Goal: Information Seeking & Learning: Learn about a topic

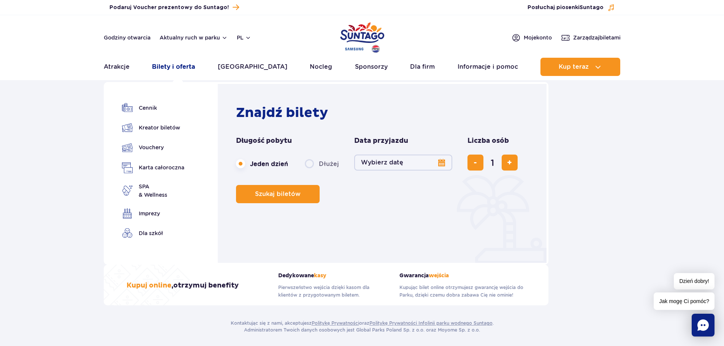
click at [175, 68] on link "Bilety i oferta" at bounding box center [173, 67] width 43 height 18
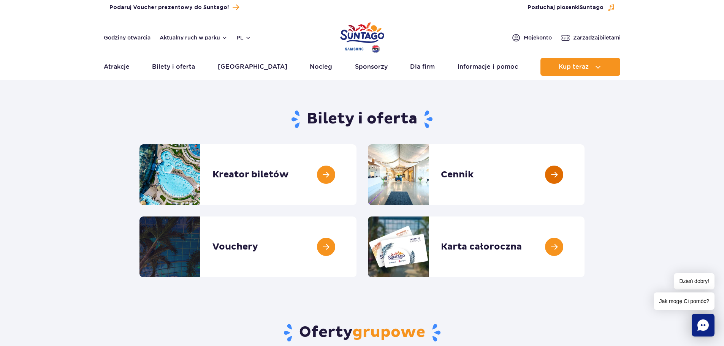
click at [584, 180] on link at bounding box center [584, 174] width 0 height 61
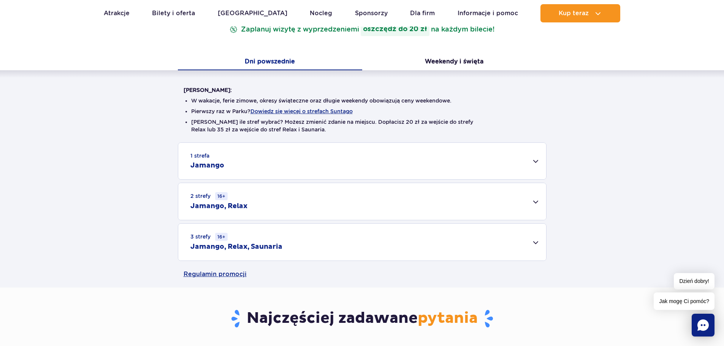
scroll to position [152, 0]
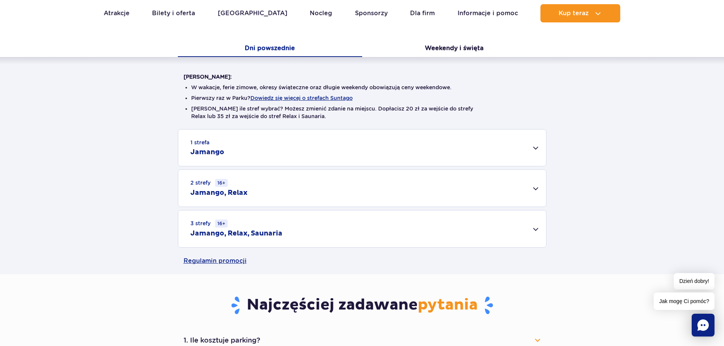
click at [521, 229] on div "3 strefy 16+ Jamango, Relax, Saunaria" at bounding box center [362, 228] width 368 height 37
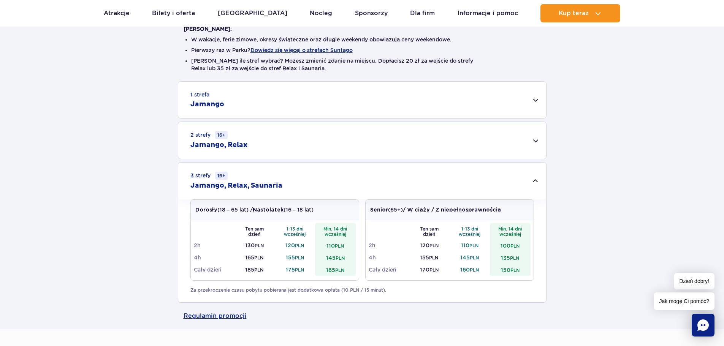
scroll to position [228, 0]
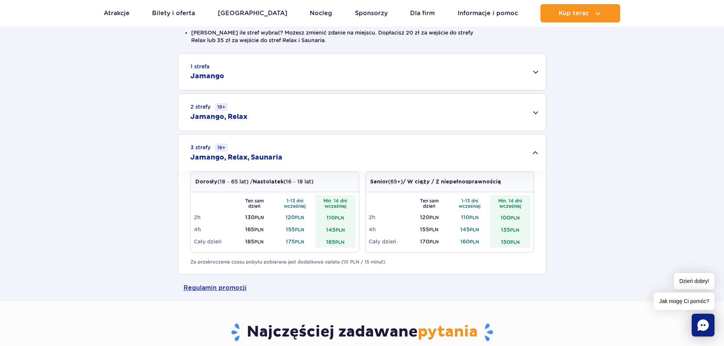
click at [528, 115] on div "2 strefy 16+ Jamango, Relax" at bounding box center [362, 112] width 368 height 37
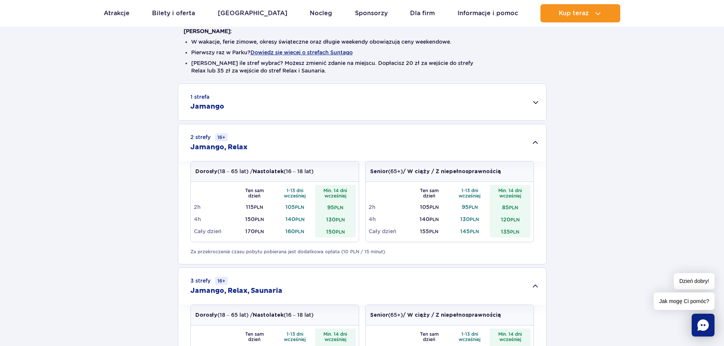
scroll to position [190, 0]
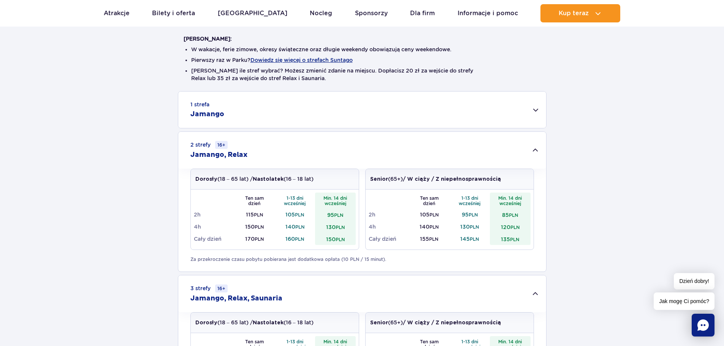
click at [535, 110] on div "1 strefa Jamango" at bounding box center [362, 110] width 368 height 36
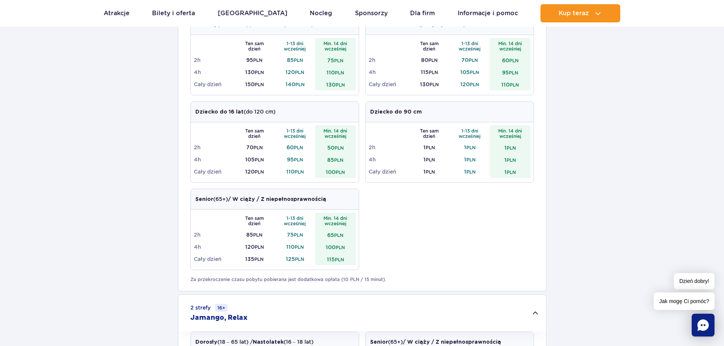
scroll to position [266, 0]
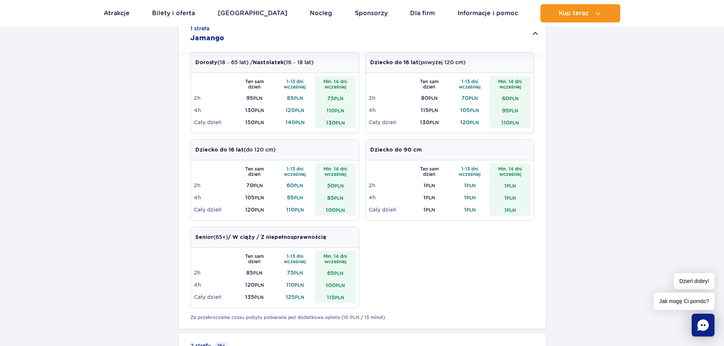
click at [533, 35] on div "1 strefa Jamango" at bounding box center [362, 34] width 368 height 36
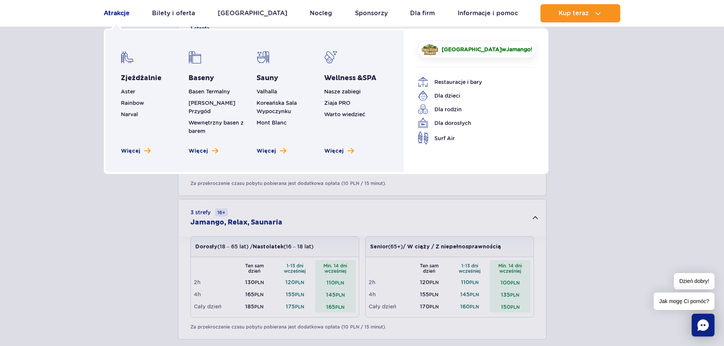
click at [107, 6] on link "Atrakcje" at bounding box center [117, 13] width 26 height 18
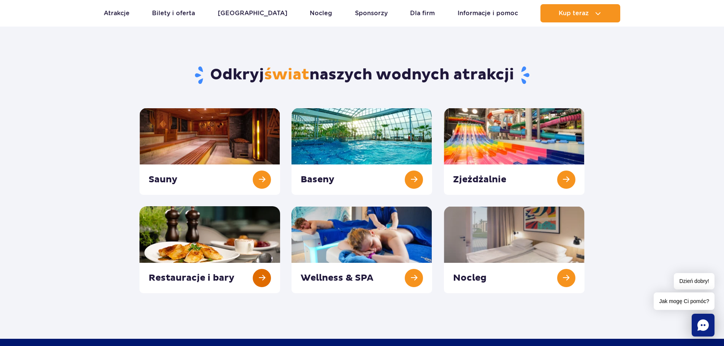
click at [225, 266] on link at bounding box center [209, 249] width 141 height 87
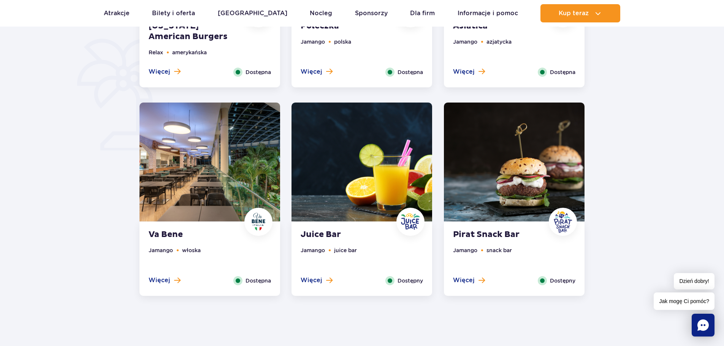
scroll to position [570, 0]
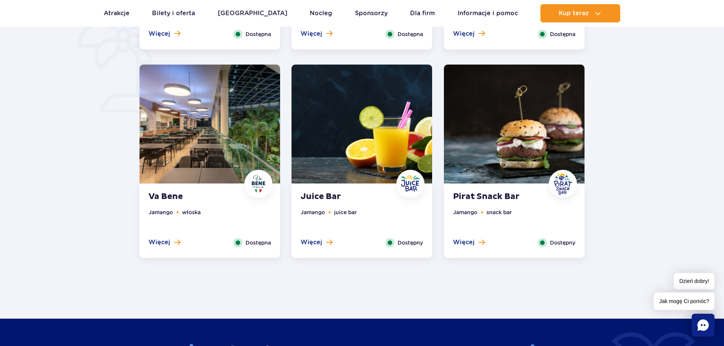
click at [198, 160] on img at bounding box center [209, 124] width 141 height 119
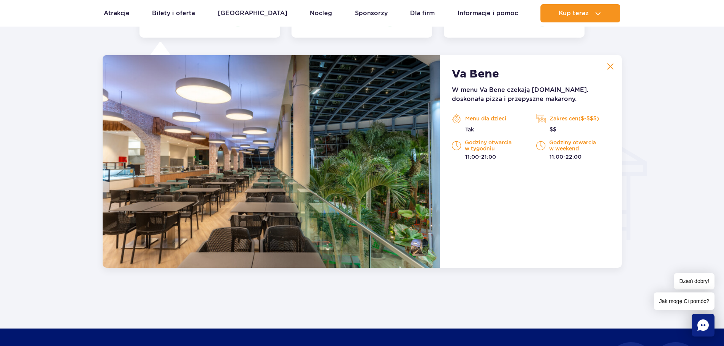
scroll to position [800, 0]
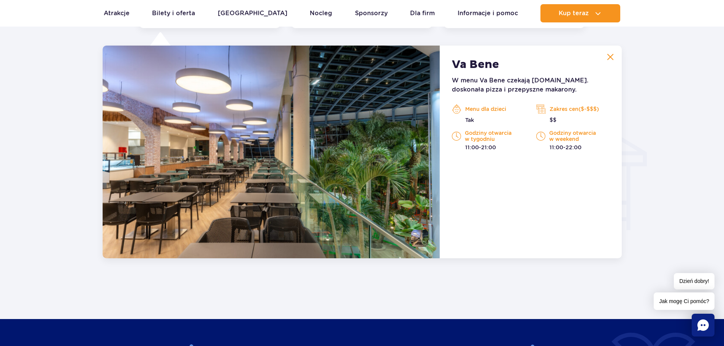
click at [612, 54] on img at bounding box center [610, 57] width 7 height 7
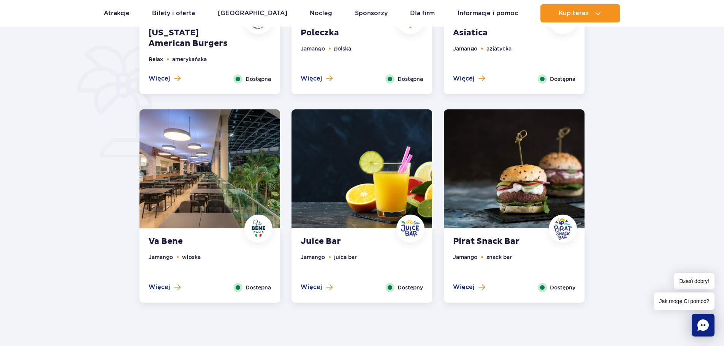
scroll to position [534, 0]
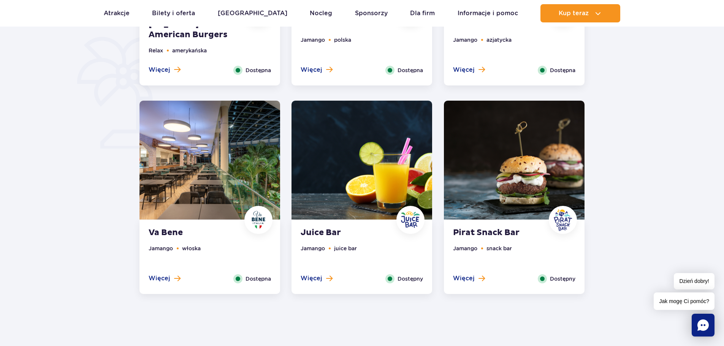
click at [497, 179] on img at bounding box center [514, 160] width 141 height 119
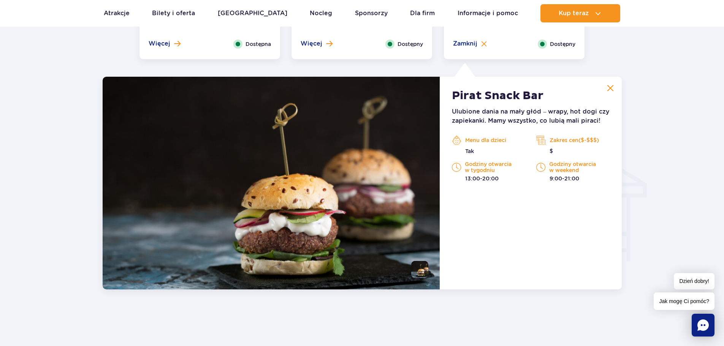
scroll to position [800, 0]
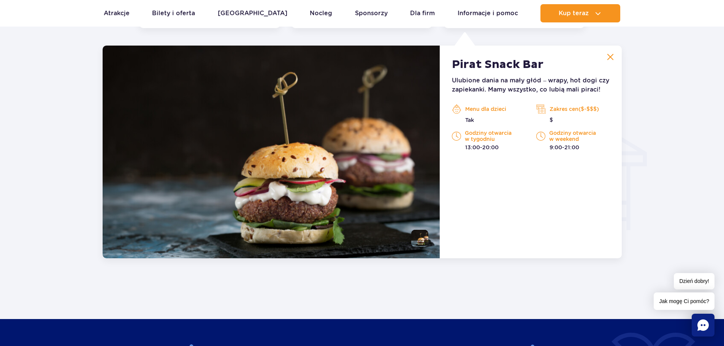
click at [608, 55] on img at bounding box center [610, 57] width 7 height 7
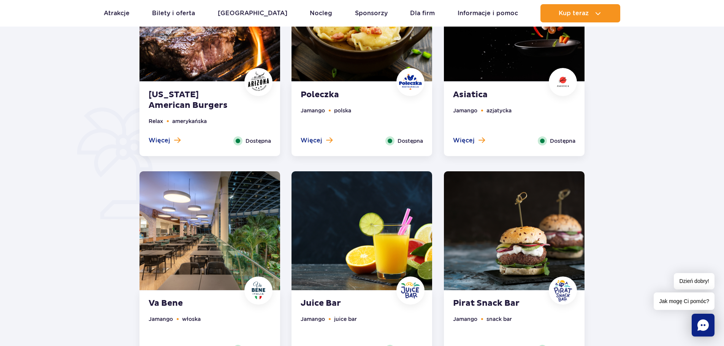
scroll to position [382, 0]
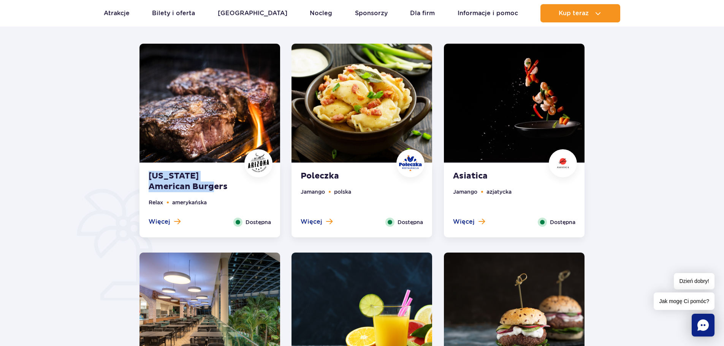
drag, startPoint x: 146, startPoint y: 173, endPoint x: 192, endPoint y: 188, distance: 48.4
click at [192, 188] on div "[US_STATE] American Burgers Relax amerykańska Więcej Zamknij Dostępna" at bounding box center [209, 200] width 141 height 74
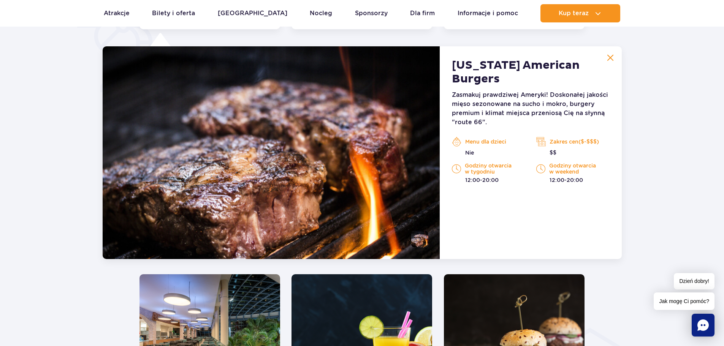
scroll to position [591, 0]
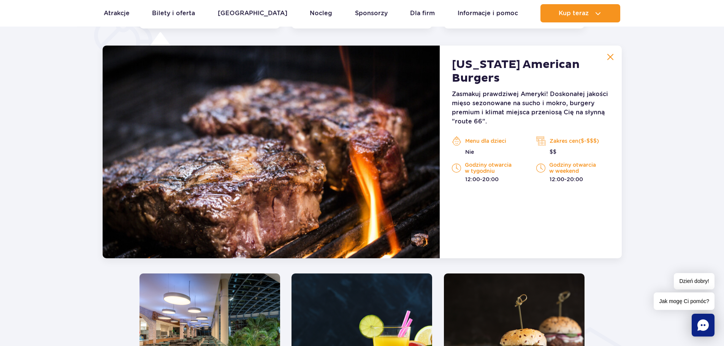
copy strong "[US_STATE] American Burgers"
drag, startPoint x: 450, startPoint y: 61, endPoint x: 607, endPoint y: 68, distance: 156.7
click at [607, 68] on div "[US_STATE] American Burgers Zasmakuj prawdziwej Ameryki! Doskonałej jakości mię…" at bounding box center [531, 152] width 182 height 213
copy strong "[US_STATE] American Burgers"
